Goal: Book appointment/travel/reservation

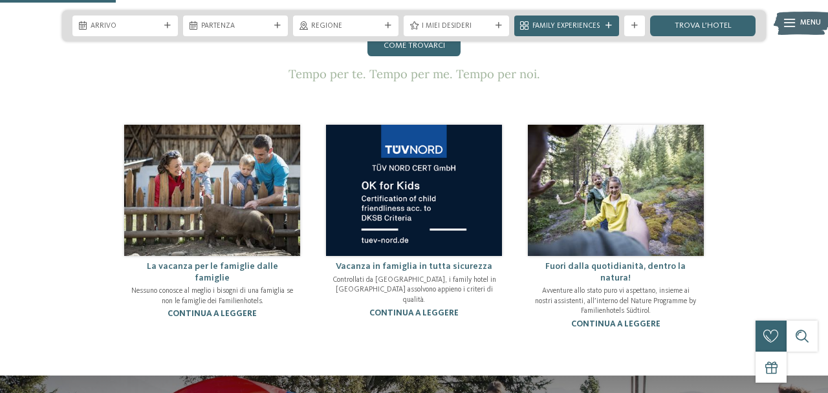
scroll to position [660, 0]
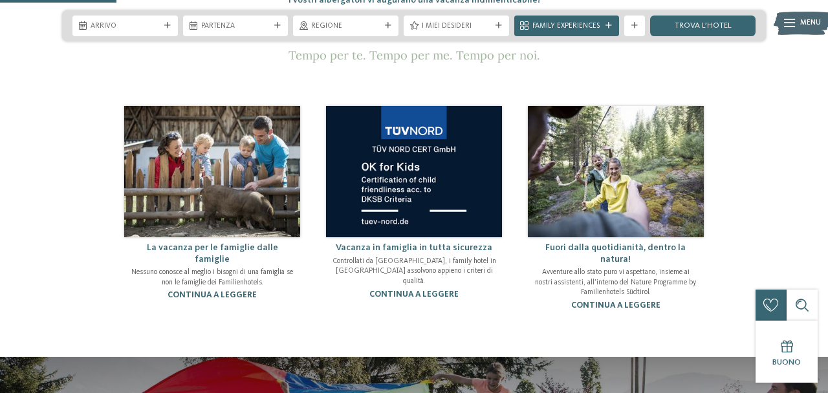
click at [167, 12] on div "Arrivo Partenza" at bounding box center [414, 25] width 704 height 31
click at [171, 27] on div at bounding box center [167, 26] width 10 height 6
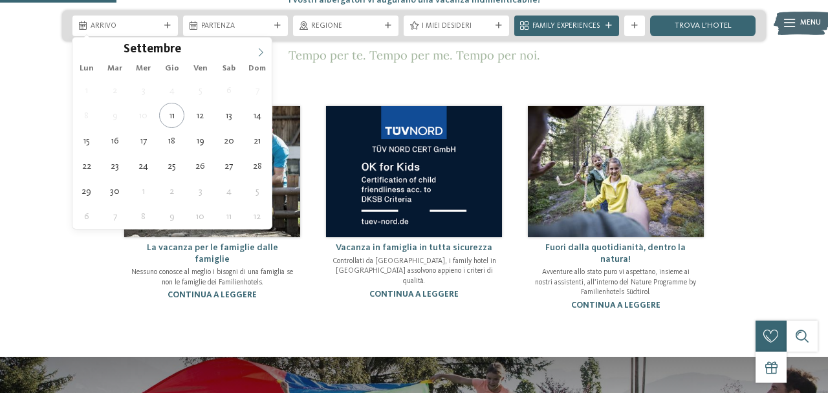
click at [257, 51] on icon at bounding box center [260, 52] width 9 height 9
type div "14.11.2025"
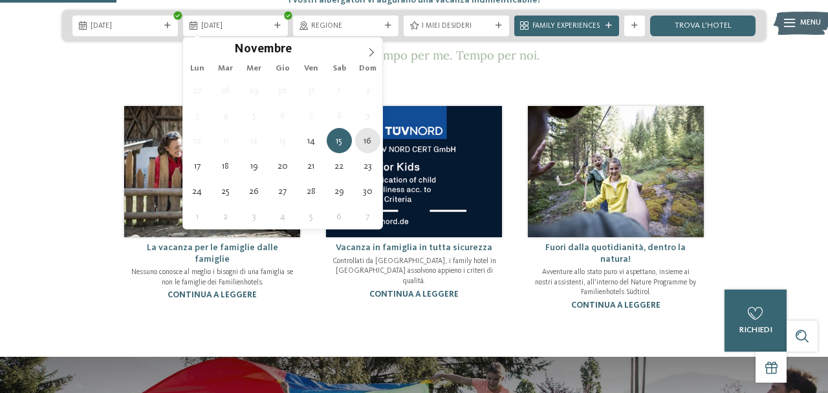
type div "16.11.2025"
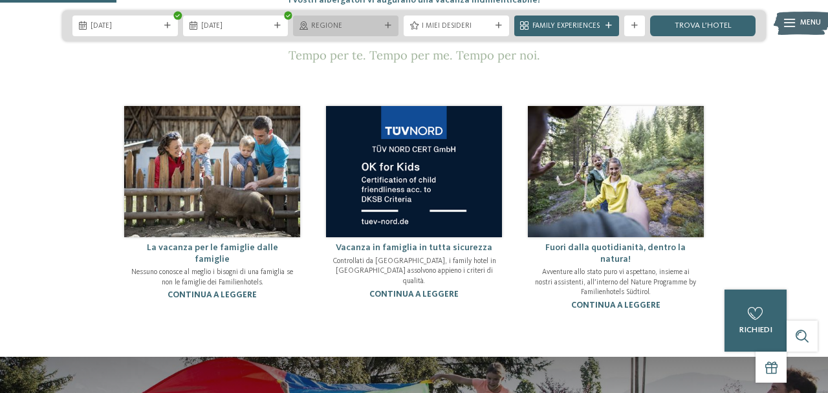
click at [372, 24] on span "Regione" at bounding box center [345, 26] width 69 height 10
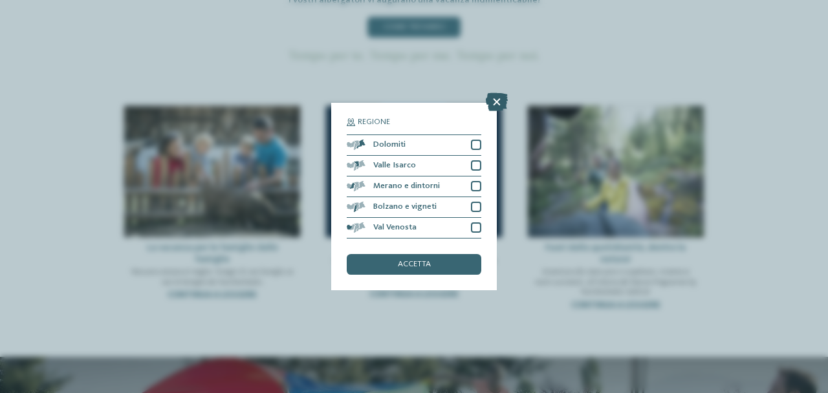
click at [495, 106] on icon at bounding box center [497, 102] width 22 height 18
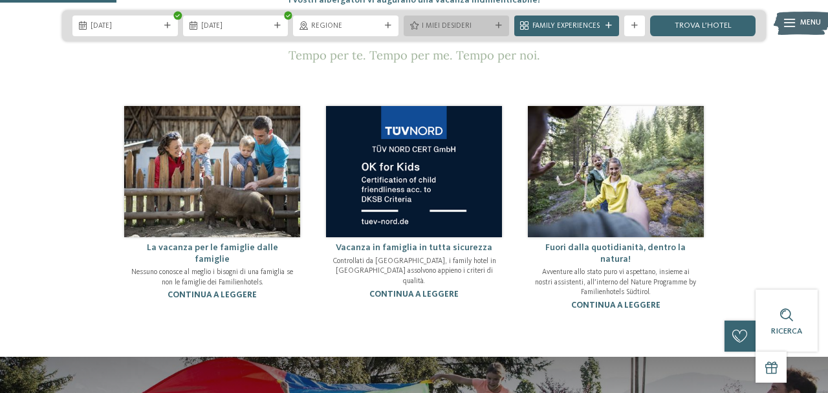
click at [504, 24] on div "I miei desideri" at bounding box center [456, 26] width 105 height 21
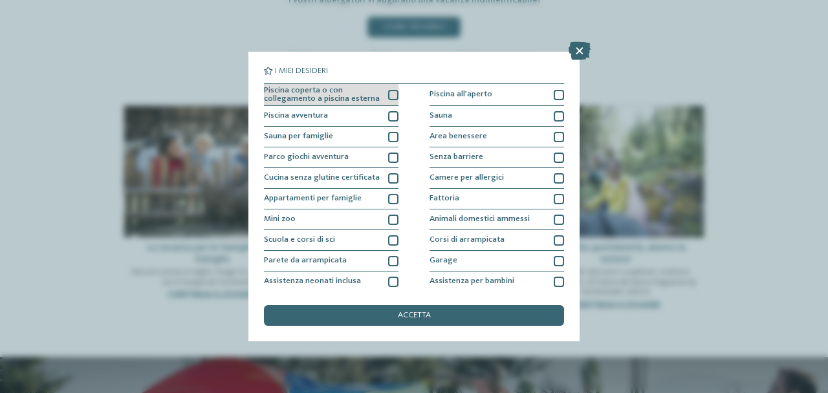
click at [396, 91] on div at bounding box center [393, 95] width 10 height 10
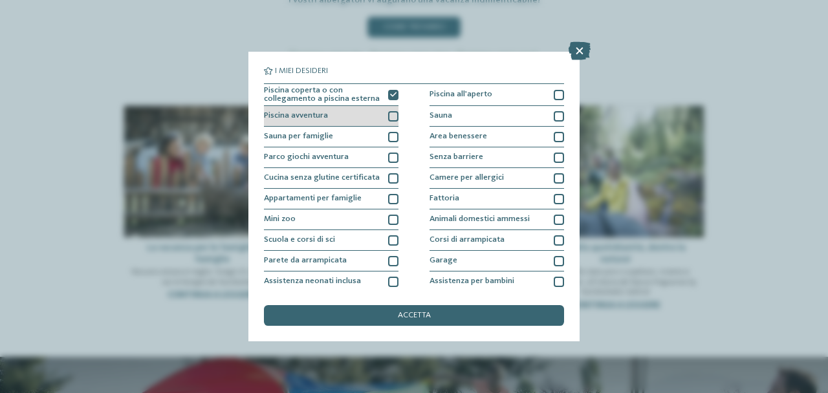
click at [395, 115] on div at bounding box center [393, 116] width 10 height 10
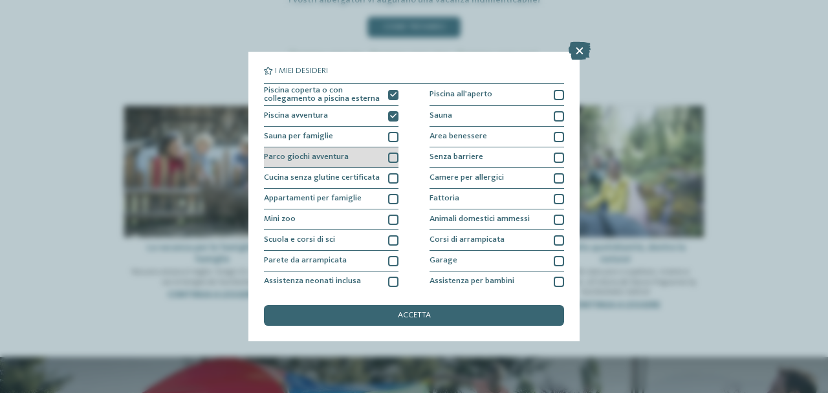
click at [393, 154] on div at bounding box center [393, 158] width 10 height 10
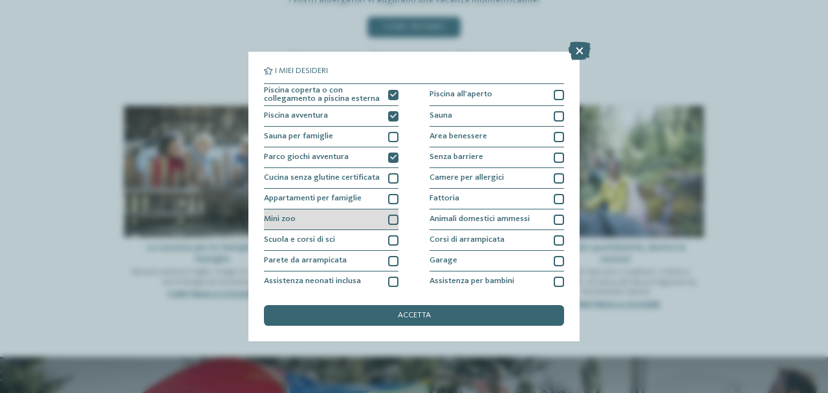
click at [392, 219] on div at bounding box center [393, 220] width 10 height 10
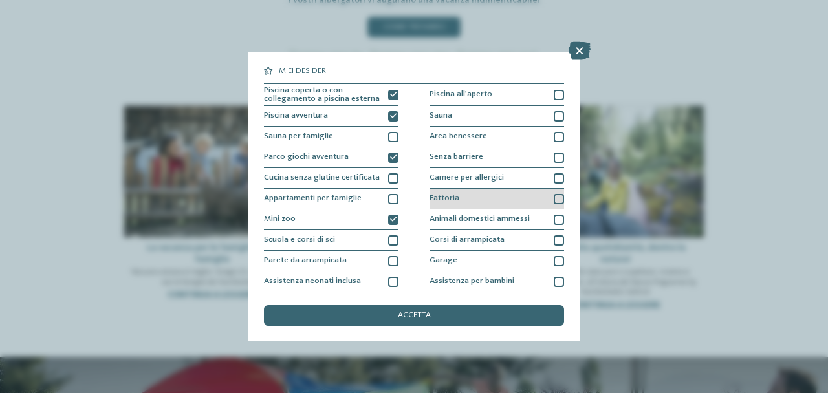
click at [559, 199] on div at bounding box center [559, 199] width 10 height 10
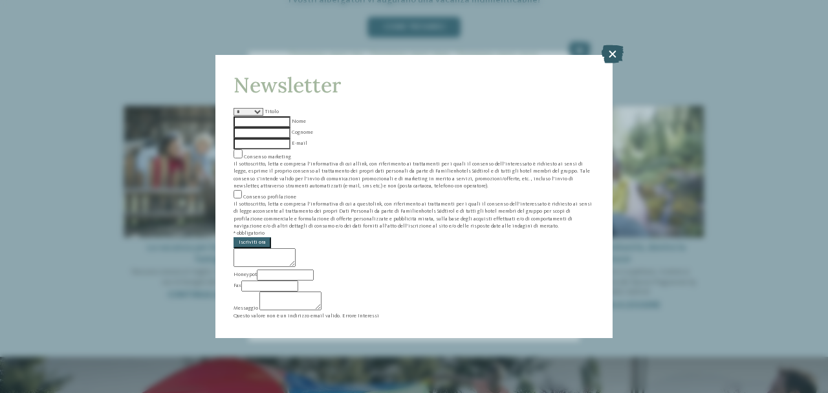
click at [613, 63] on icon at bounding box center [613, 54] width 22 height 18
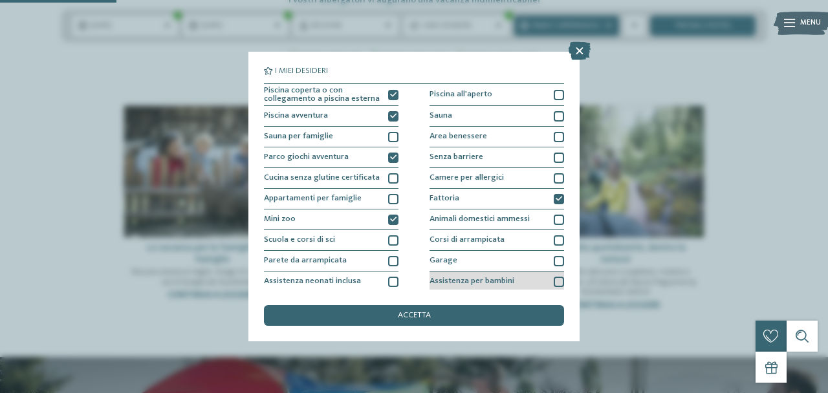
click at [559, 280] on div at bounding box center [559, 282] width 10 height 10
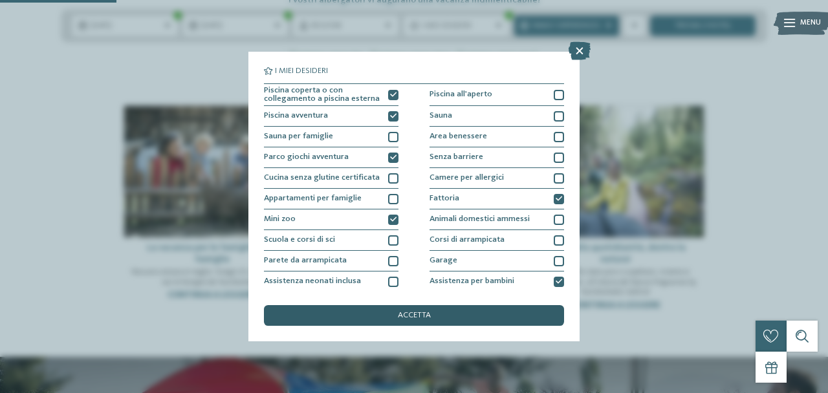
click at [517, 318] on div "accetta" at bounding box center [414, 315] width 300 height 21
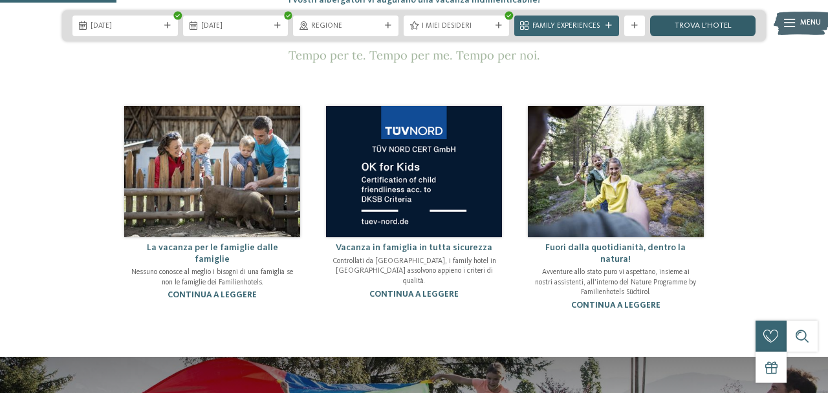
click at [719, 28] on link "trova l’hotel" at bounding box center [702, 26] width 105 height 21
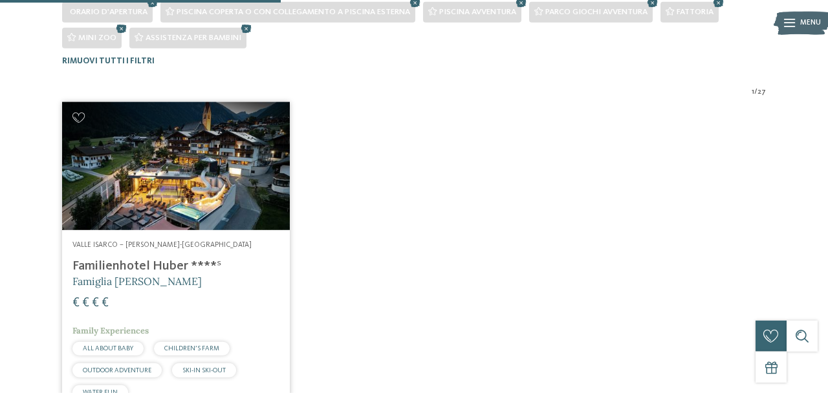
scroll to position [327, 0]
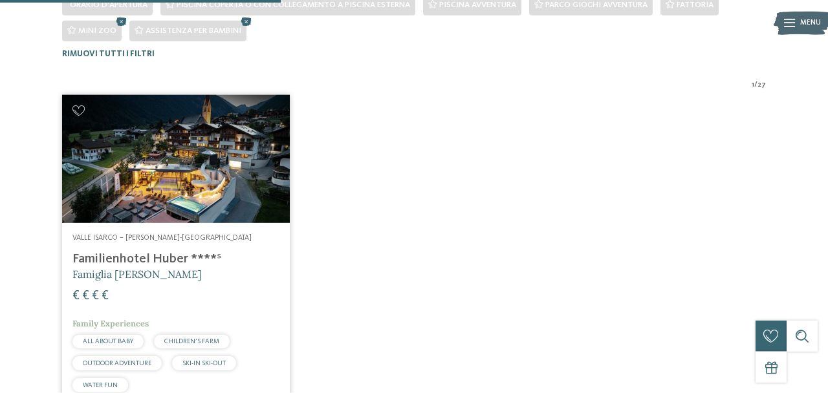
click at [248, 187] on img at bounding box center [176, 159] width 228 height 128
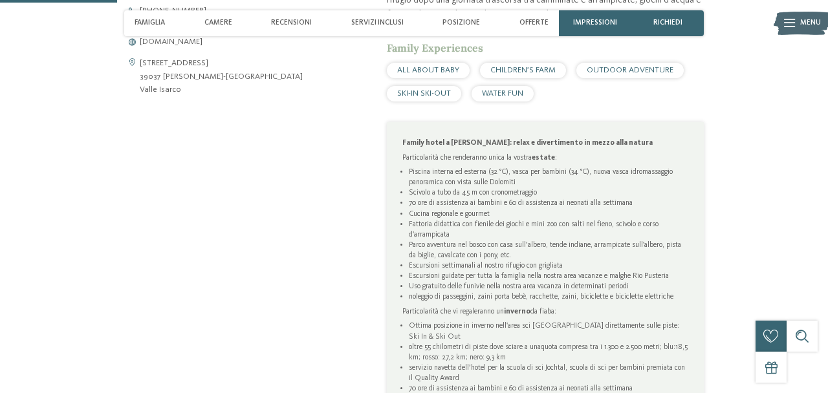
scroll to position [547, 0]
